Goal: Task Accomplishment & Management: Manage account settings

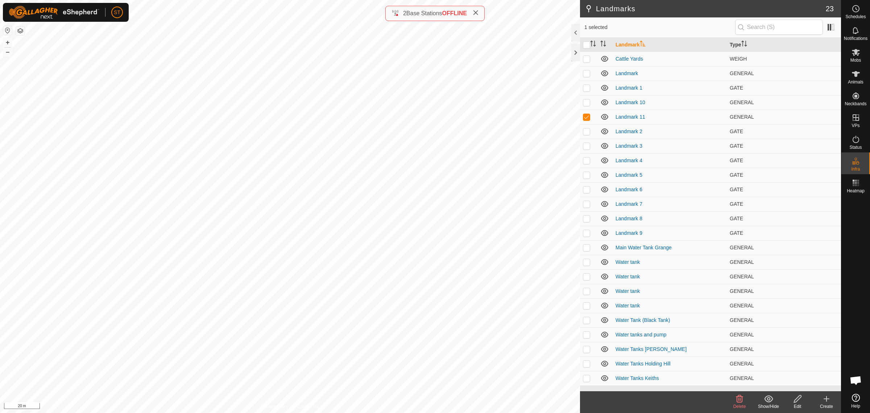
click at [740, 402] on icon at bounding box center [740, 398] width 7 height 7
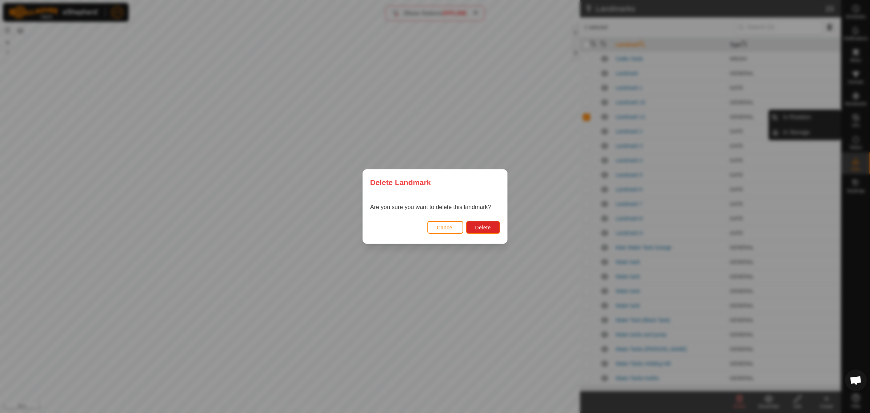
click at [739, 398] on div "Delete Landmark Are you sure you want to delete this landmark? Cancel Delete" at bounding box center [435, 206] width 870 height 413
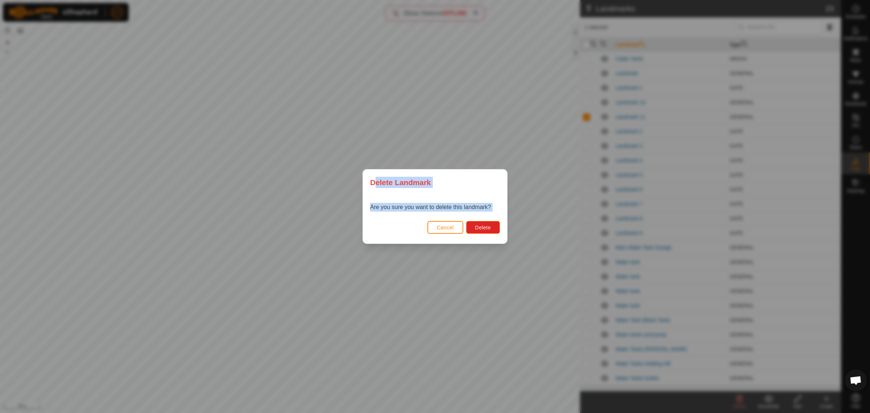
drag, startPoint x: 328, startPoint y: 222, endPoint x: 278, endPoint y: 158, distance: 80.9
click at [278, 158] on div "Delete Landmark Are you sure you want to delete this landmark? Cancel Delete" at bounding box center [435, 206] width 870 height 413
click at [476, 227] on span "Delete" at bounding box center [483, 228] width 16 height 6
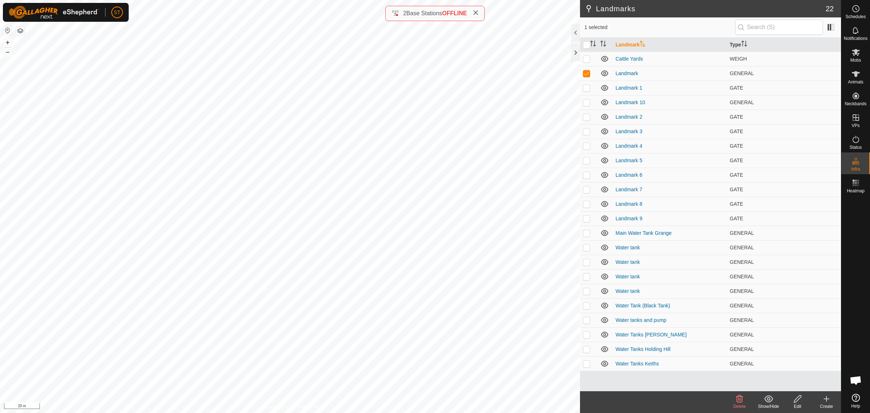
click at [740, 401] on icon at bounding box center [740, 398] width 9 height 9
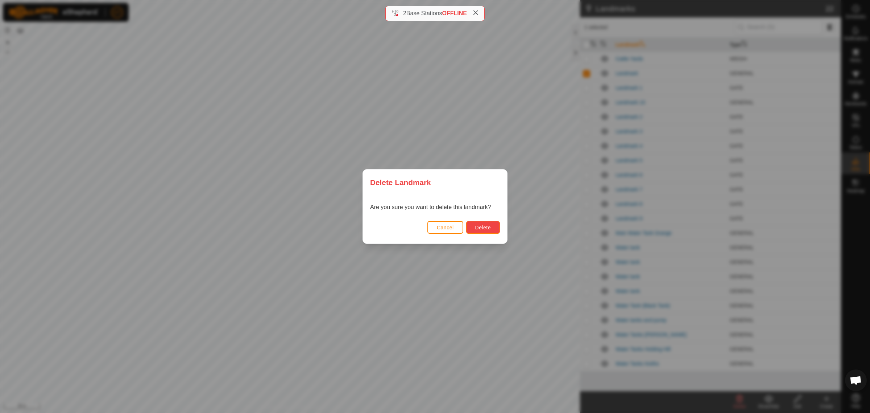
click at [482, 229] on span "Delete" at bounding box center [483, 228] width 16 height 6
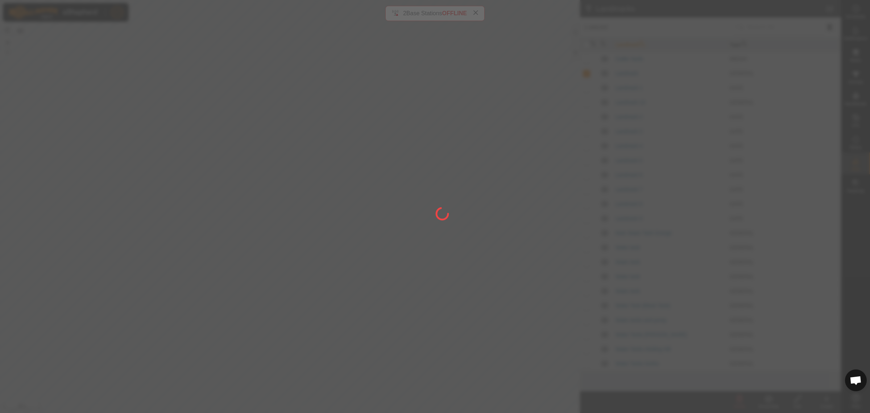
checkbox input "false"
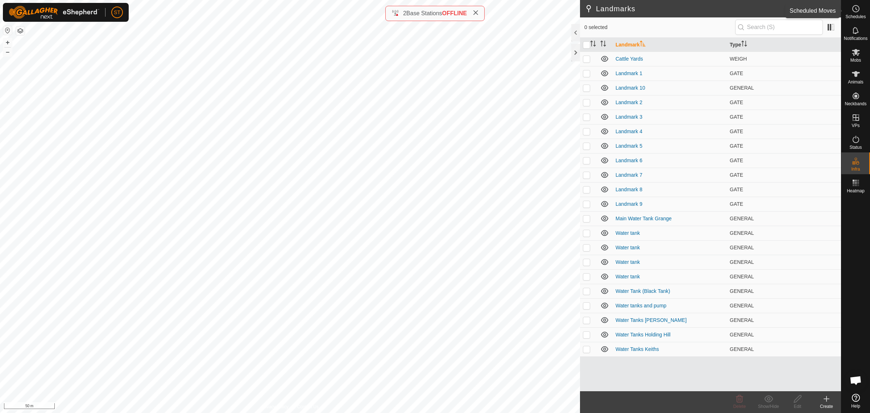
click at [857, 11] on icon at bounding box center [856, 8] width 9 height 9
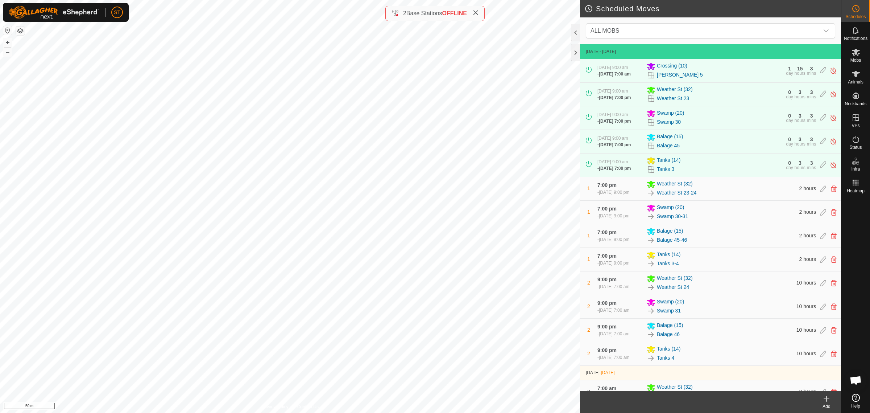
click at [825, 400] on icon at bounding box center [827, 398] width 9 height 9
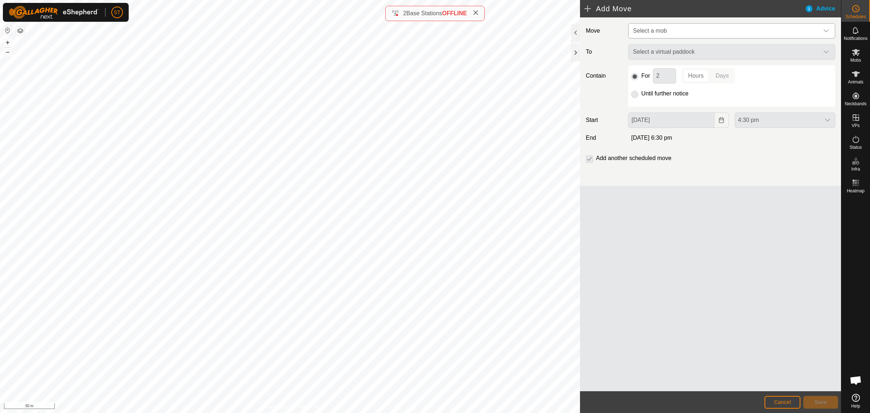
click at [826, 30] on icon "dropdown trigger" at bounding box center [827, 31] width 6 height 6
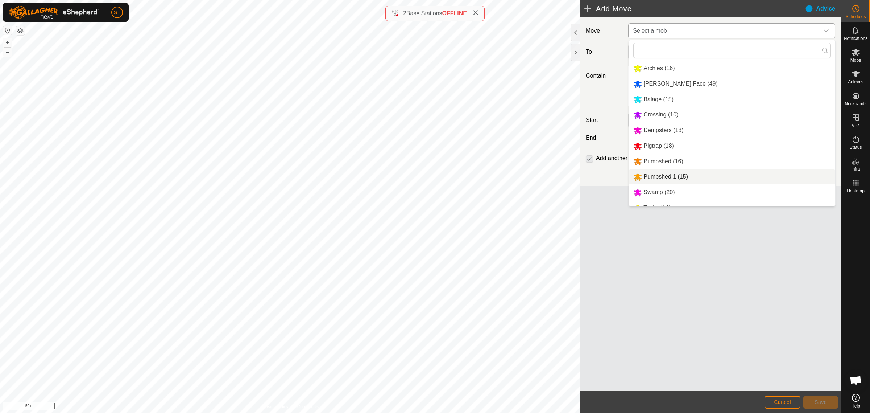
scroll to position [42, 0]
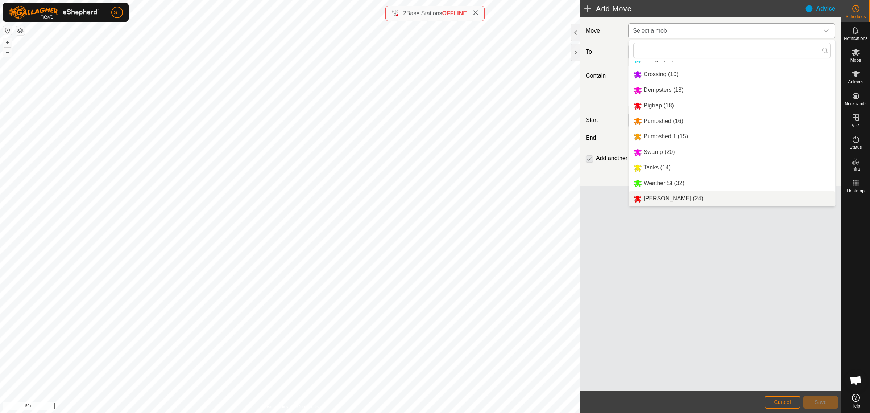
click at [659, 201] on li "[PERSON_NAME] (24)" at bounding box center [732, 198] width 206 height 15
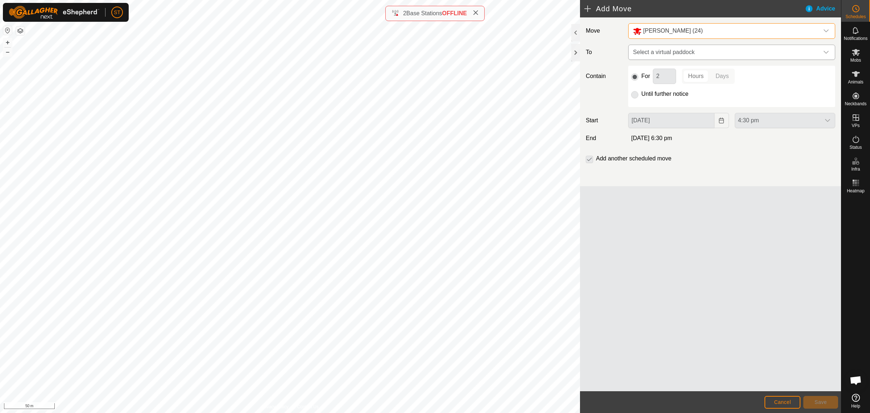
click at [829, 53] on icon "dropdown trigger" at bounding box center [827, 52] width 6 height 6
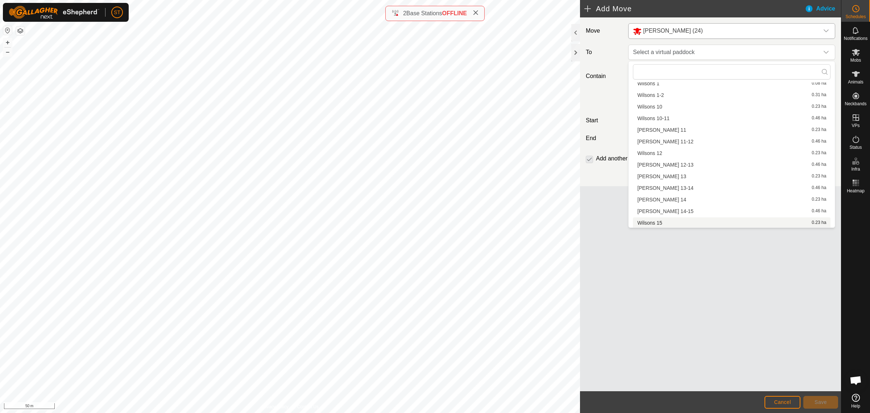
scroll to position [8719, 0]
click at [670, 120] on li "[PERSON_NAME] 12-13 0.46 ha" at bounding box center [732, 125] width 198 height 11
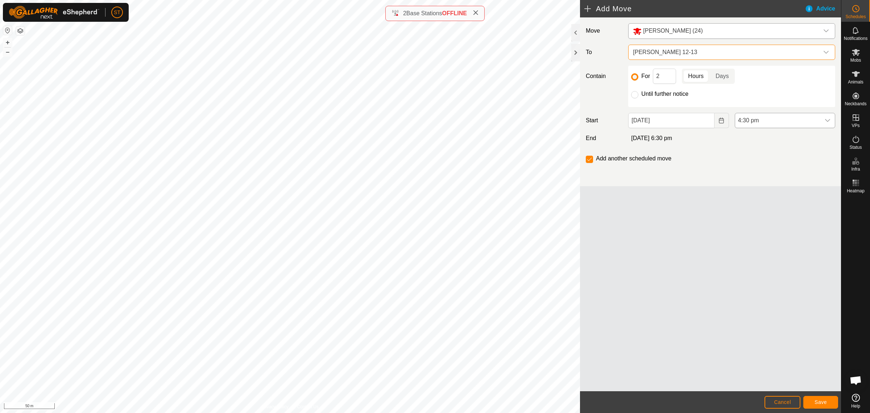
click at [829, 120] on icon "dropdown trigger" at bounding box center [828, 121] width 6 height 6
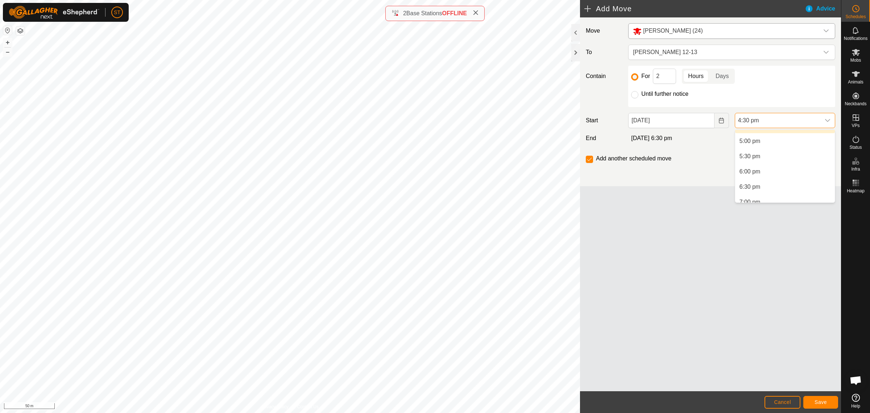
scroll to position [535, 0]
click at [761, 178] on li "7:00 pm" at bounding box center [786, 181] width 100 height 15
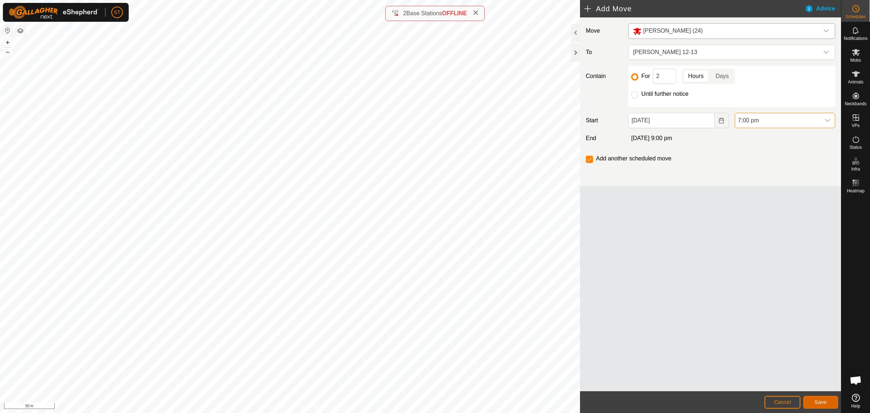
click at [820, 402] on span "Save" at bounding box center [821, 402] width 12 height 6
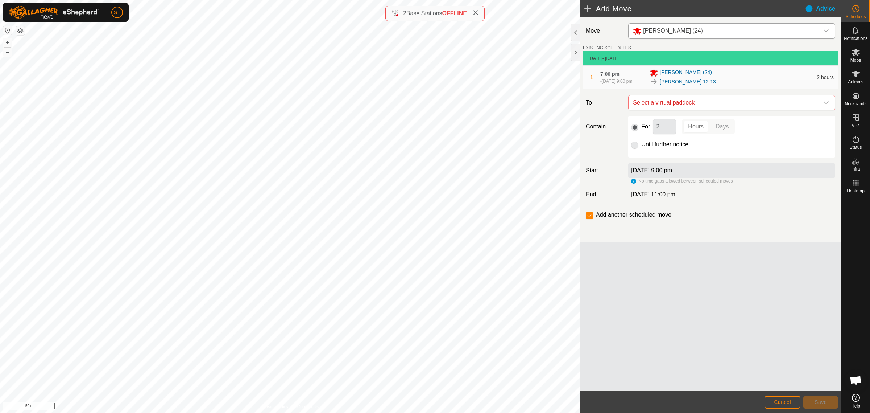
click at [478, 13] on icon at bounding box center [476, 13] width 6 height 6
